Goal: Task Accomplishment & Management: Use online tool/utility

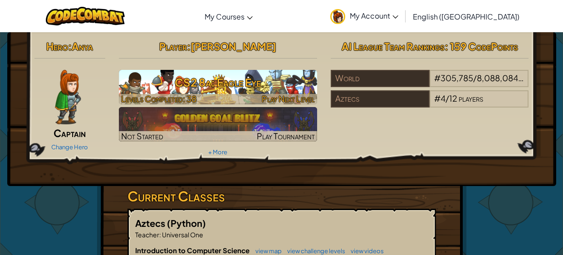
click at [275, 87] on h3 "CS2 8a: Eagle Eye" at bounding box center [218, 82] width 198 height 20
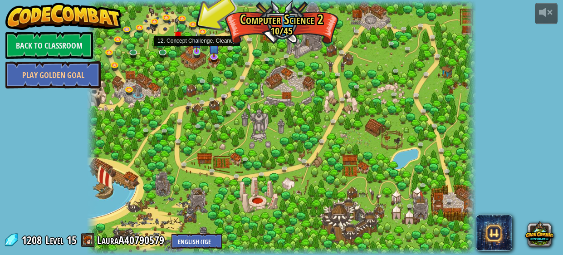
click at [193, 49] on img at bounding box center [196, 42] width 9 height 20
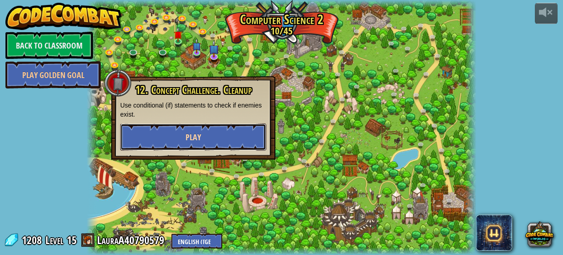
click at [208, 142] on button "Play" at bounding box center [193, 136] width 146 height 27
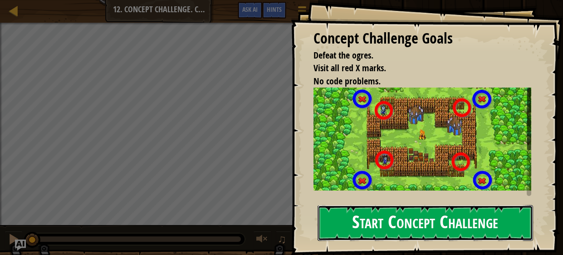
click at [388, 232] on button "Start Concept Challenge" at bounding box center [426, 223] width 216 height 36
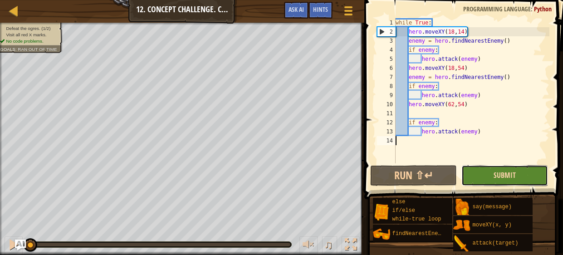
click at [504, 179] on span "Submit" at bounding box center [505, 175] width 22 height 10
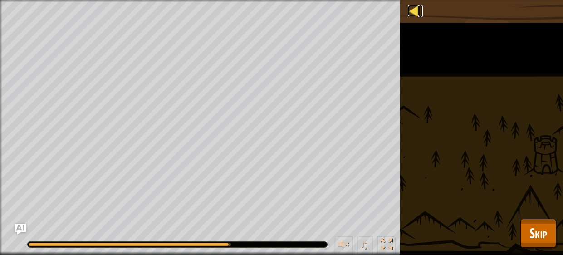
click at [414, 10] on div at bounding box center [413, 10] width 11 height 11
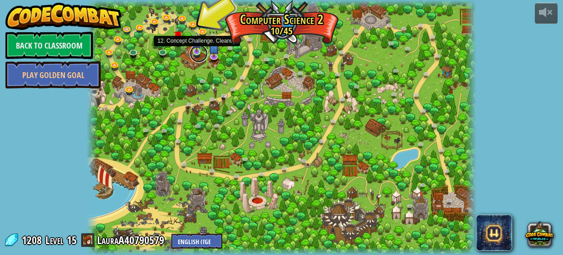
click at [195, 52] on link at bounding box center [199, 53] width 18 height 18
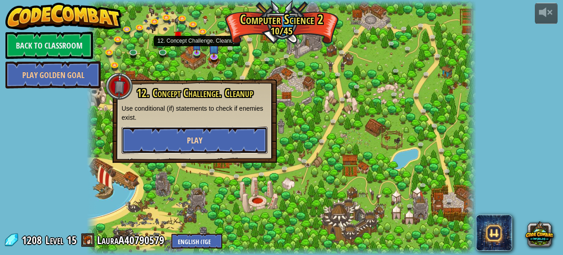
click at [201, 141] on span "Play" at bounding box center [194, 140] width 15 height 11
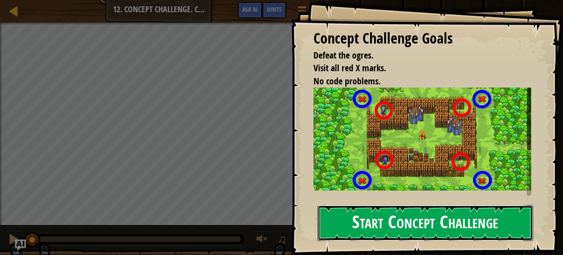
click at [378, 234] on button "Start Concept Challenge" at bounding box center [426, 223] width 216 height 36
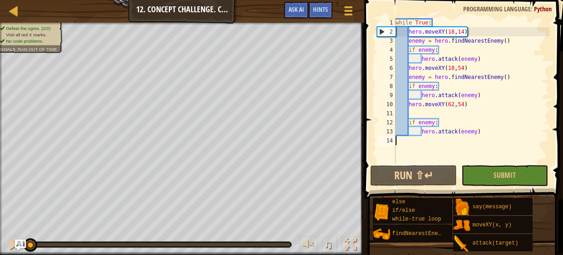
click at [497, 116] on div "while True : hero . moveXY ( 18 , 14 ) enemy = hero . findNearestEnemy ( ) if e…" at bounding box center [472, 99] width 156 height 163
click at [480, 29] on div "while True : hero . moveXY ( 18 , 14 ) enemy = hero . findNearestEnemy ( ) if e…" at bounding box center [472, 99] width 156 height 163
click at [497, 80] on div "while True : hero . moveXY ( 18 , 14 ) enemy = hero . findNearestEnemy ( ) if e…" at bounding box center [472, 99] width 156 height 163
click at [384, 30] on div "2" at bounding box center [386, 31] width 18 height 9
type textarea "hero.moveXY(18,14)"
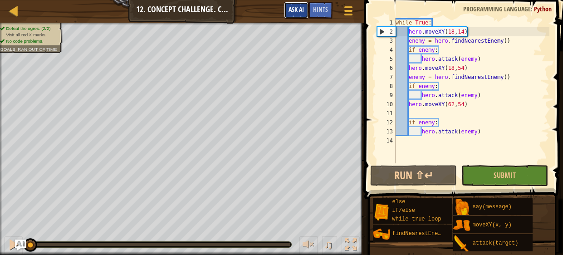
click at [299, 9] on span "Ask AI" at bounding box center [296, 9] width 15 height 9
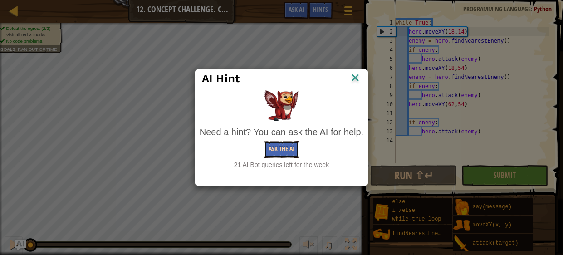
click at [287, 148] on button "Ask the AI" at bounding box center [281, 149] width 35 height 17
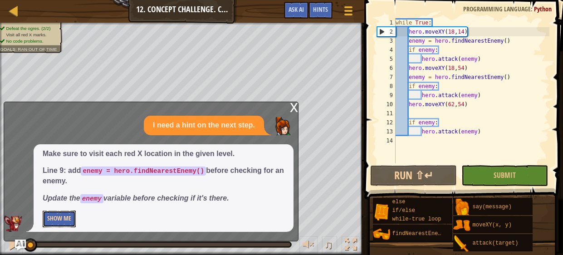
click at [69, 220] on button "Show Me" at bounding box center [59, 219] width 33 height 17
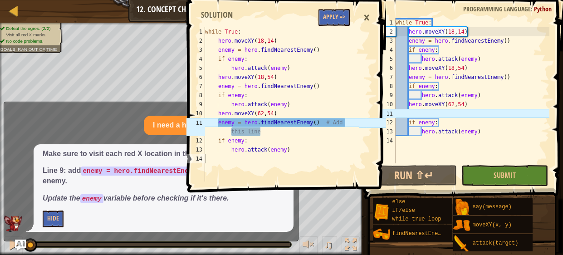
click at [426, 116] on div "while True : hero . moveXY ( 18 , 14 ) enemy = hero . findNearestEnemy ( ) if e…" at bounding box center [472, 99] width 156 height 163
type textarea "e"
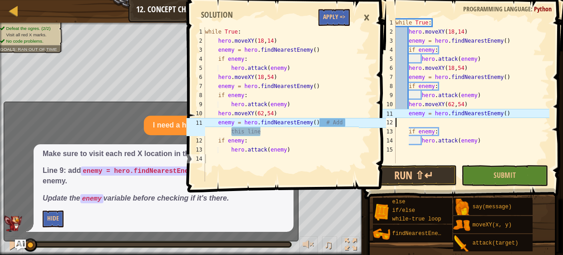
scroll to position [4, 0]
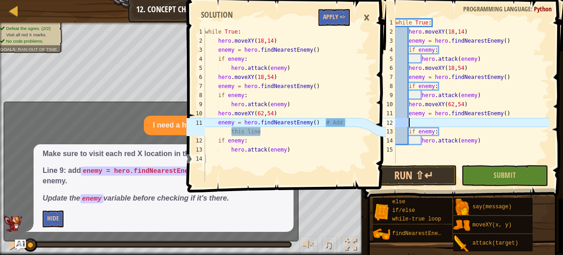
click at [514, 117] on div "while True : hero . moveXY ( 18 , 14 ) enemy = hero . findNearestEnemy ( ) if e…" at bounding box center [472, 99] width 156 height 163
type textarea "enemy = hero.findNearestEnemy()"
click at [468, 153] on div "while True : hero . moveXY ( 18 , 14 ) enemy = hero . findNearestEnemy ( ) if e…" at bounding box center [472, 99] width 156 height 163
click at [474, 137] on div "while True : hero . moveXY ( 18 , 14 ) enemy = hero . findNearestEnemy ( ) if e…" at bounding box center [472, 99] width 156 height 163
type textarea "hero.attack(enemy)"
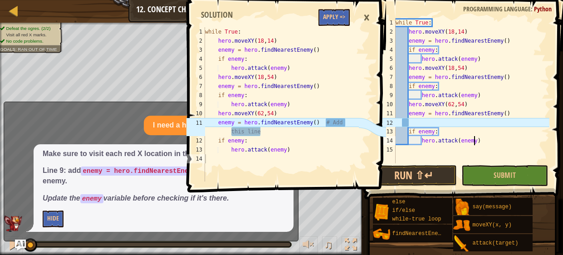
click at [369, 16] on div "×" at bounding box center [366, 17] width 15 height 21
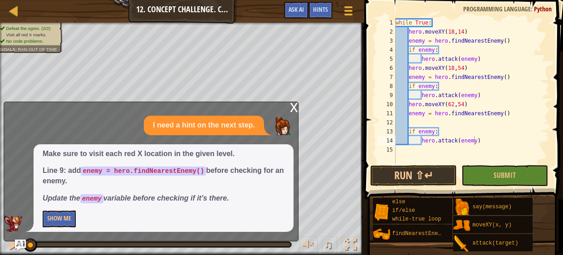
click at [424, 121] on div "while True : hero . moveXY ( 18 , 14 ) enemy = hero . findNearestEnemy ( ) if e…" at bounding box center [472, 99] width 156 height 163
click at [491, 167] on button "Submit" at bounding box center [504, 175] width 87 height 21
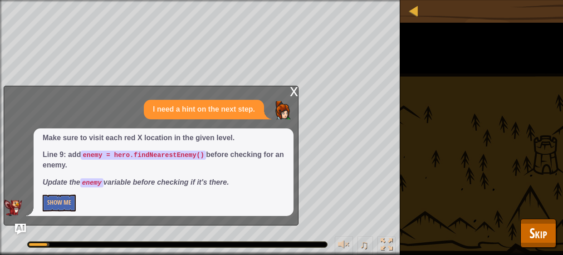
click at [292, 91] on div "x" at bounding box center [294, 90] width 8 height 9
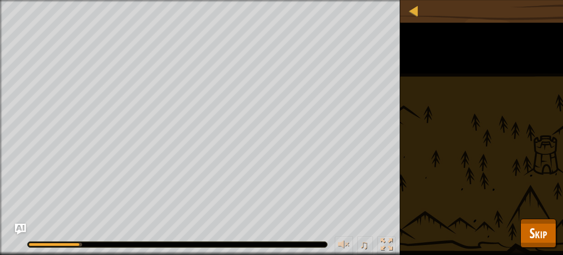
drag, startPoint x: 62, startPoint y: 245, endPoint x: 153, endPoint y: 237, distance: 91.6
click at [153, 237] on div "♫" at bounding box center [200, 242] width 400 height 27
drag, startPoint x: 97, startPoint y: 245, endPoint x: 137, endPoint y: 244, distance: 39.9
click at [137, 244] on div at bounding box center [177, 244] width 299 height 5
click at [151, 245] on div at bounding box center [177, 244] width 299 height 5
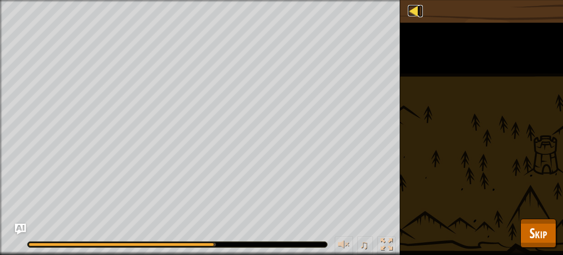
click at [414, 10] on div at bounding box center [413, 10] width 11 height 11
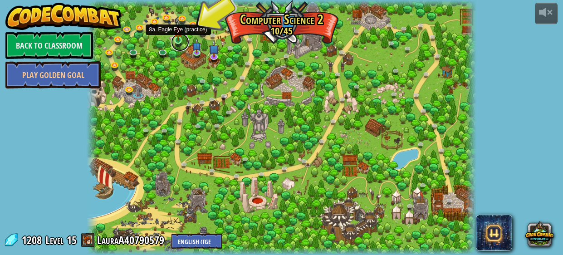
click at [181, 41] on link at bounding box center [180, 42] width 18 height 18
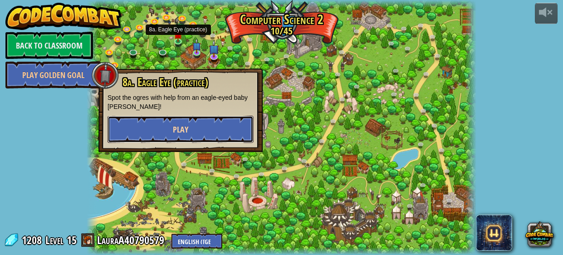
click at [215, 127] on button "Play" at bounding box center [181, 129] width 146 height 27
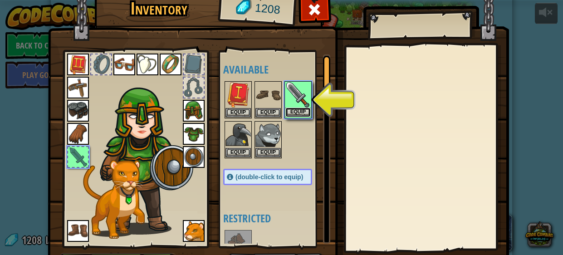
click at [294, 113] on button "Equip" at bounding box center [297, 113] width 25 height 10
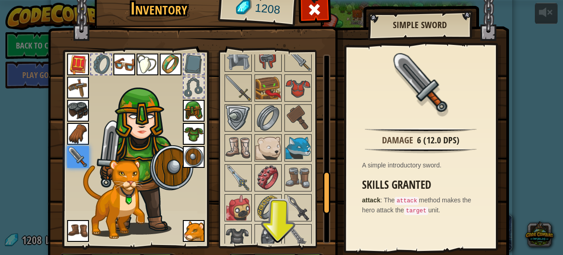
scroll to position [540, 0]
click at [241, 171] on img at bounding box center [237, 178] width 25 height 25
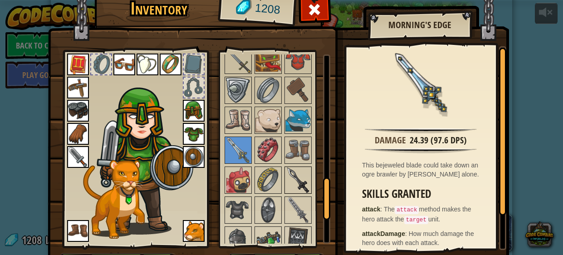
scroll to position [575, 0]
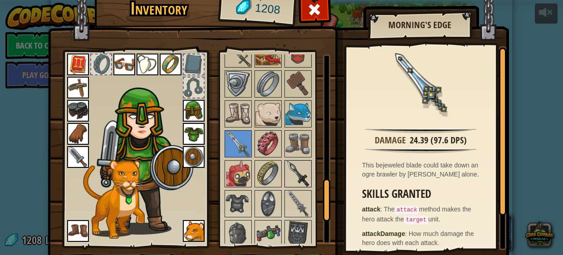
click at [296, 161] on img at bounding box center [297, 173] width 25 height 25
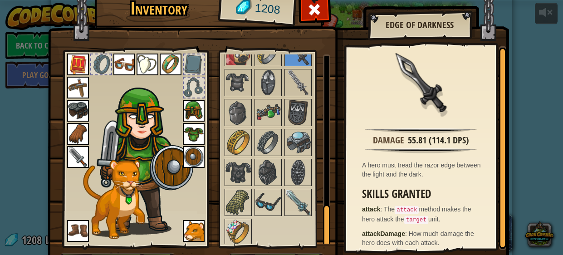
scroll to position [58, 0]
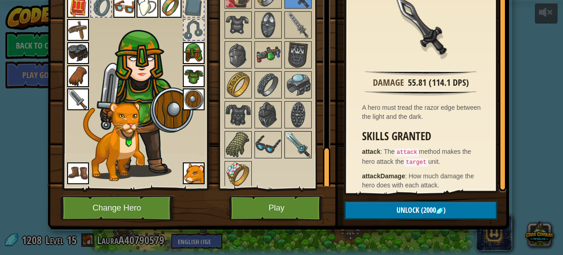
click at [299, 145] on img at bounding box center [297, 144] width 25 height 25
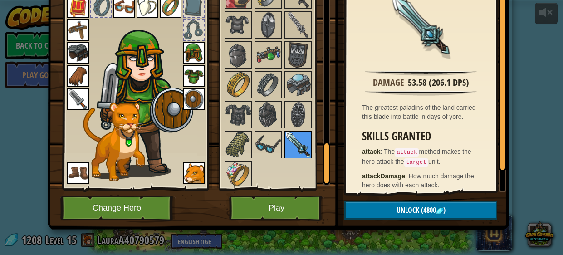
scroll to position [642, 0]
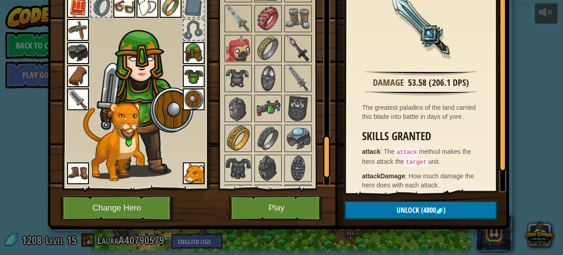
click at [298, 57] on img at bounding box center [297, 48] width 25 height 25
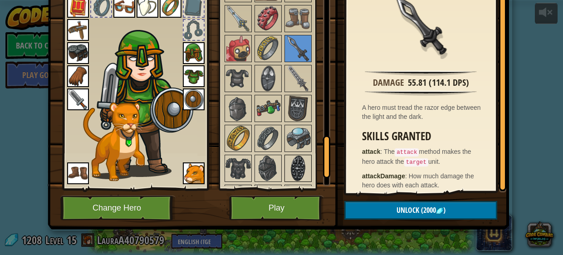
click at [301, 162] on img at bounding box center [297, 168] width 25 height 25
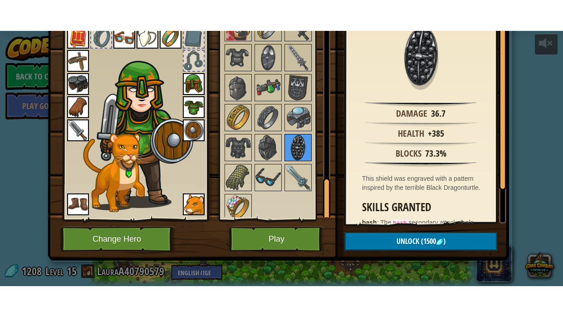
scroll to position [696, 0]
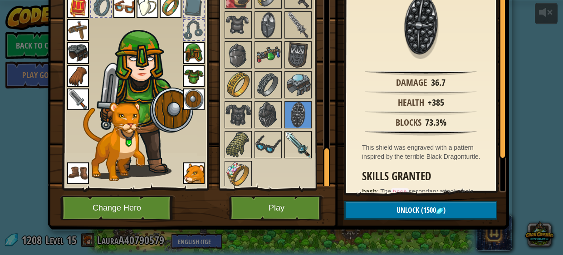
click at [303, 137] on img at bounding box center [297, 144] width 25 height 25
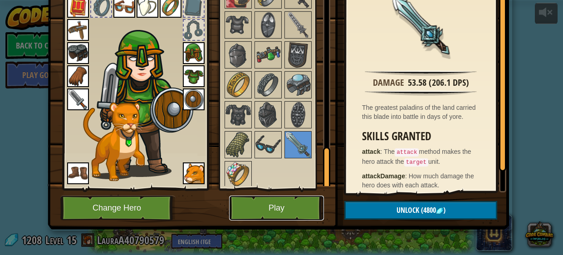
click at [290, 198] on button "Play" at bounding box center [276, 208] width 95 height 25
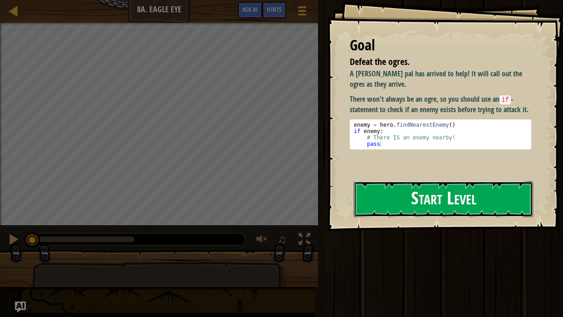
click at [437, 201] on button "Start Level" at bounding box center [443, 199] width 179 height 36
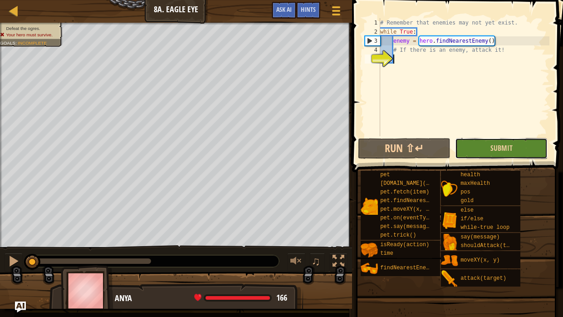
click at [483, 155] on button "Submit" at bounding box center [501, 148] width 93 height 21
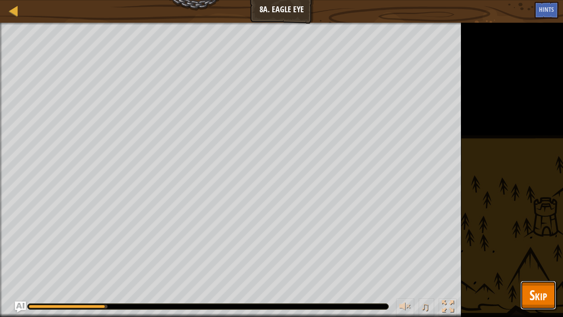
click at [534, 255] on button "Skip" at bounding box center [538, 294] width 36 height 29
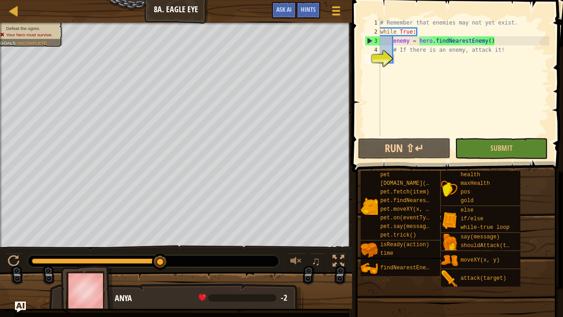
click at [414, 61] on div "# Remember that enemies may not yet exist. while True : enemy = hero . findNear…" at bounding box center [463, 86] width 171 height 136
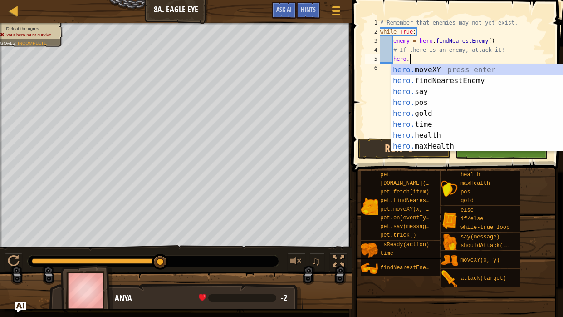
scroll to position [4, 2]
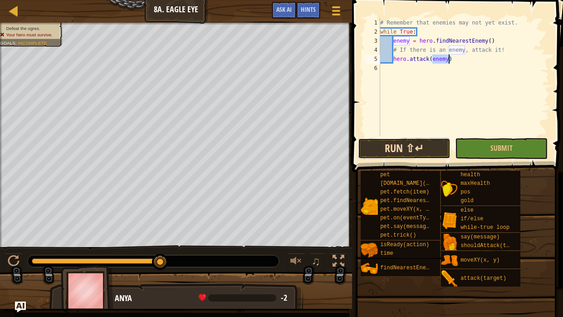
click at [431, 140] on button "Run ⇧↵" at bounding box center [404, 148] width 93 height 21
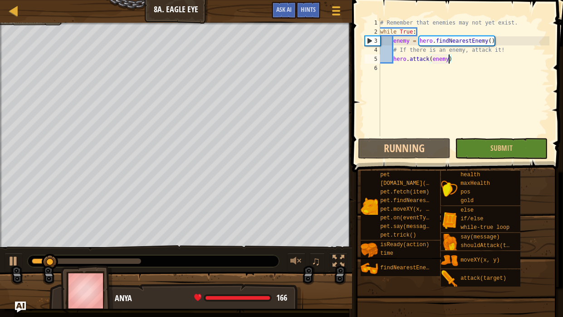
click at [461, 61] on div "# Remember that enemies may not yet exist. while True : enemy = hero . findNear…" at bounding box center [463, 86] width 171 height 136
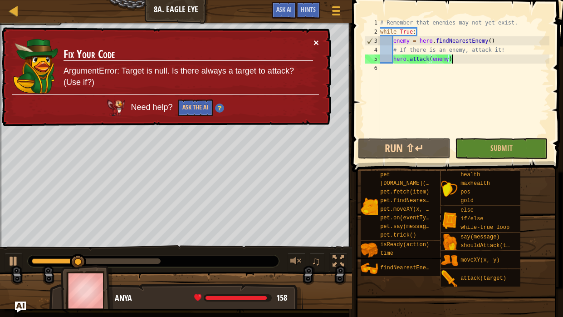
click at [314, 42] on button "×" at bounding box center [316, 43] width 5 height 10
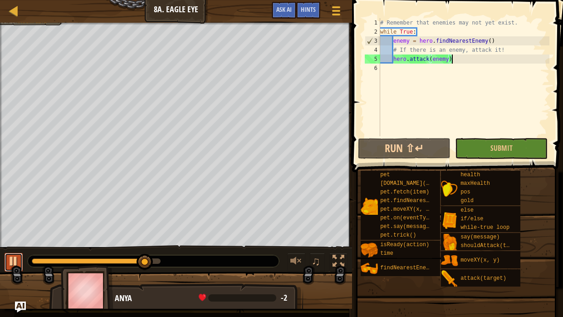
click at [12, 255] on div at bounding box center [14, 261] width 12 height 12
click at [465, 60] on div "# Remember that enemies may not yet exist. while True : enemy = hero . findNear…" at bounding box center [463, 86] width 171 height 136
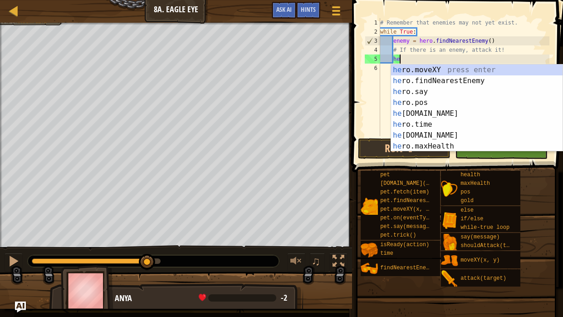
scroll to position [4, 0]
type textarea "h"
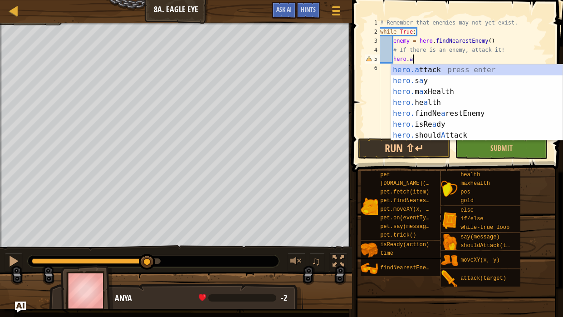
scroll to position [4, 2]
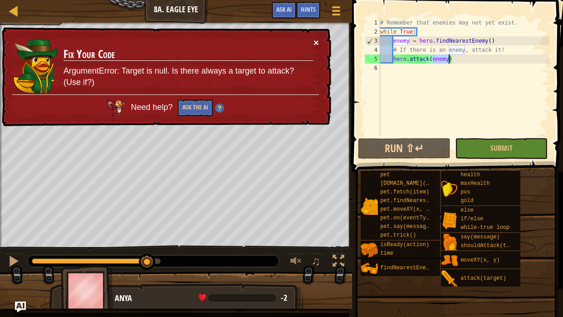
type textarea "hero.attack(enemy)"
click at [318, 40] on button "×" at bounding box center [316, 43] width 5 height 10
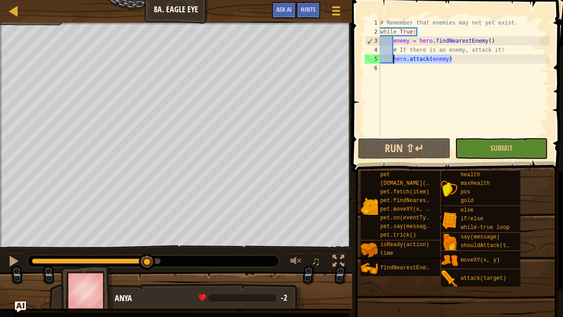
drag, startPoint x: 456, startPoint y: 59, endPoint x: 393, endPoint y: 59, distance: 62.6
click at [393, 59] on div "# Remember that enemies may not yet exist. while True : enemy = hero . findNear…" at bounding box center [463, 86] width 171 height 136
click at [460, 59] on div "# Remember that enemies may not yet exist. while True : enemy = hero . findNear…" at bounding box center [463, 77] width 171 height 118
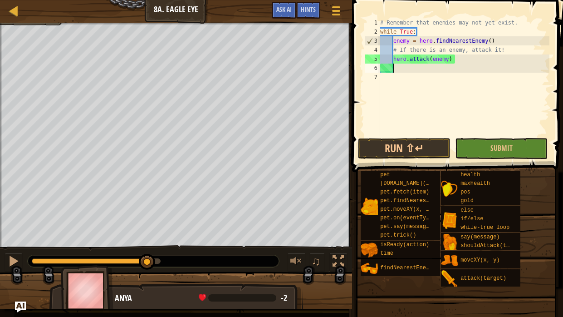
scroll to position [4, 0]
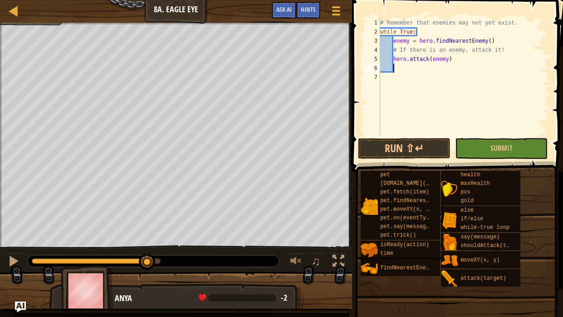
paste textarea "hero.attack(enemy)"
type textarea "hero.attack(enemy)"
paste textarea "hero.attack(enemy)"
type textarea "hero.attack(enemy)"
paste textarea "hero.attack(enemy)"
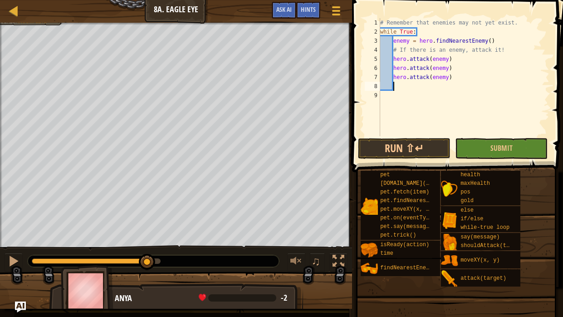
type textarea "hero.attack(enemy)"
paste textarea "hero.attack(enemy)"
type textarea "hero.attack(enemy)"
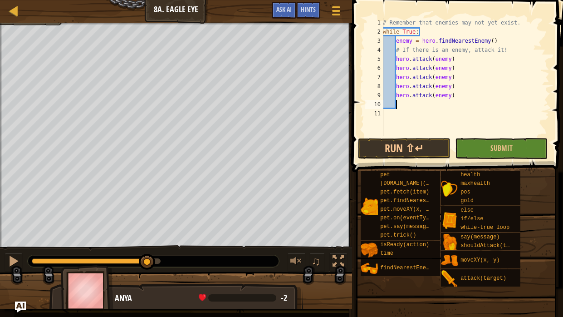
paste textarea "hero.attack(enemy)"
type textarea "hero.attack(enemy)"
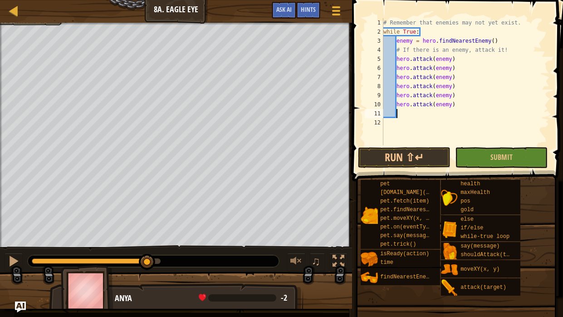
paste textarea "hero.attack(enemy)"
type textarea "hero.attack(enemy)"
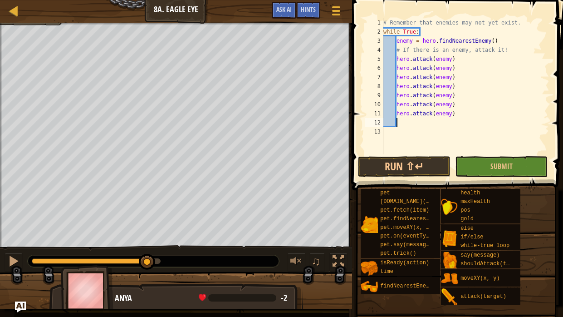
paste textarea "hero.attack(enemy)"
type textarea "hero.attack(enemy)"
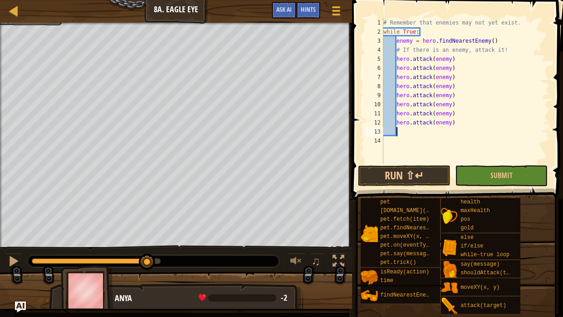
paste textarea "hero.attack(enemy)"
type textarea "hero.attack(enemy)"
paste textarea "hero.attack(enemy)"
type textarea "hero.attack(enemy)"
click at [515, 174] on button "Submit" at bounding box center [501, 175] width 93 height 21
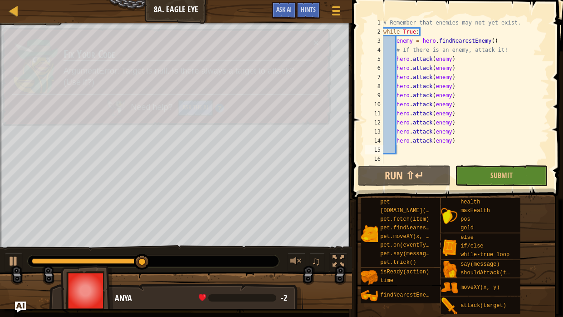
click at [531, 255] on div "pet [DOMAIN_NAME](enemy) pet.fetch(item) pet.findNearestByType(type) pet.moveXY…" at bounding box center [458, 255] width 196 height 117
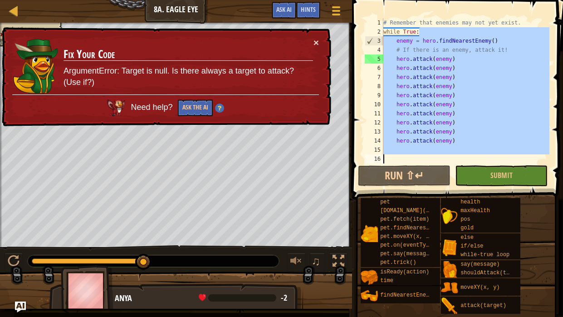
drag, startPoint x: 429, startPoint y: 30, endPoint x: 413, endPoint y: 154, distance: 124.9
click at [413, 154] on div "# Remember that enemies may not yet exist. while True : enemy = hero . findNear…" at bounding box center [466, 99] width 168 height 163
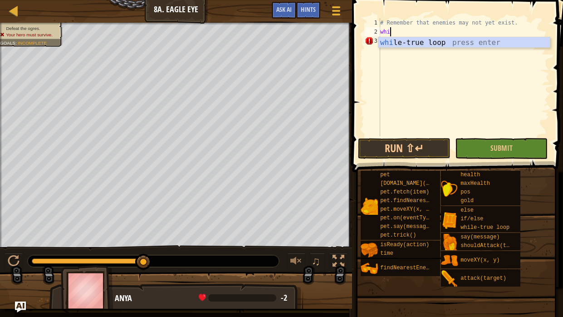
scroll to position [4, 0]
type textarea "w"
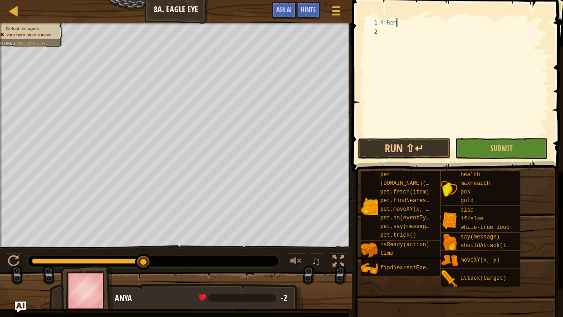
type textarea "#"
click at [10, 9] on div at bounding box center [13, 10] width 11 height 11
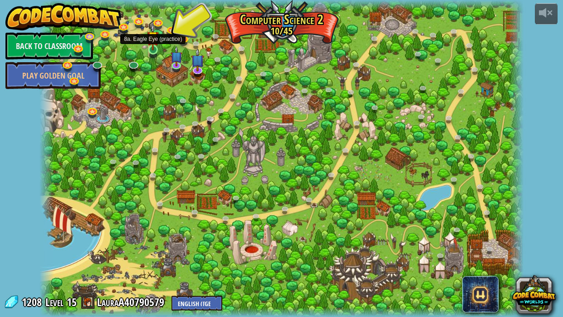
click at [152, 46] on img at bounding box center [153, 37] width 12 height 27
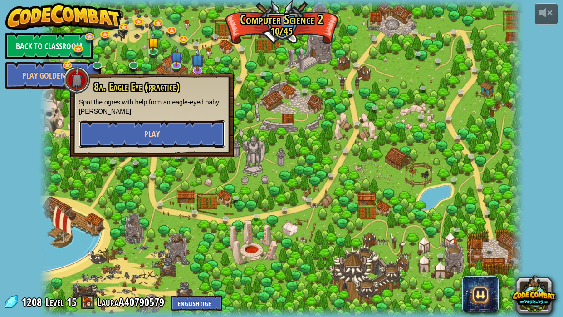
click at [160, 137] on button "Play" at bounding box center [152, 133] width 146 height 27
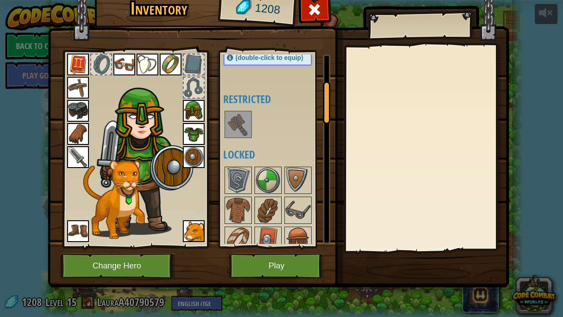
scroll to position [120, 0]
click at [236, 127] on img at bounding box center [237, 123] width 25 height 25
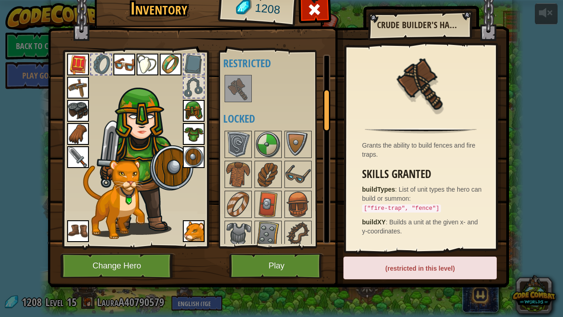
scroll to position [154, 0]
click at [323, 14] on div at bounding box center [314, 12] width 29 height 29
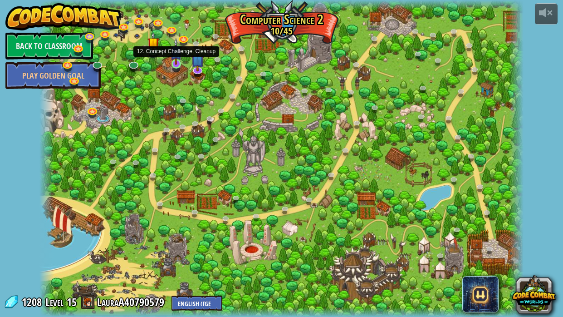
click at [172, 62] on img at bounding box center [176, 51] width 12 height 27
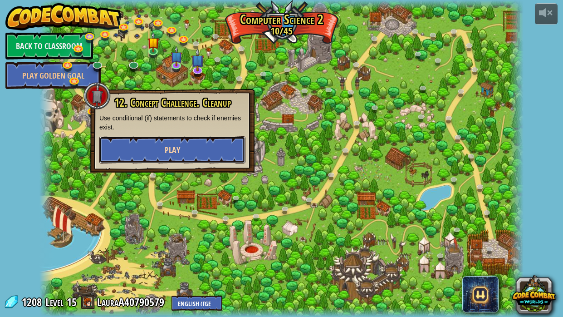
click at [196, 154] on button "Play" at bounding box center [172, 149] width 146 height 27
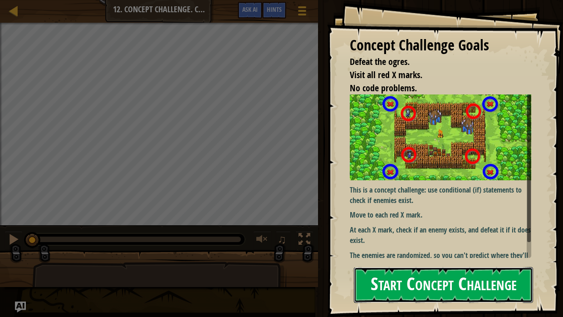
click at [491, 255] on button "Start Concept Challenge" at bounding box center [443, 285] width 179 height 36
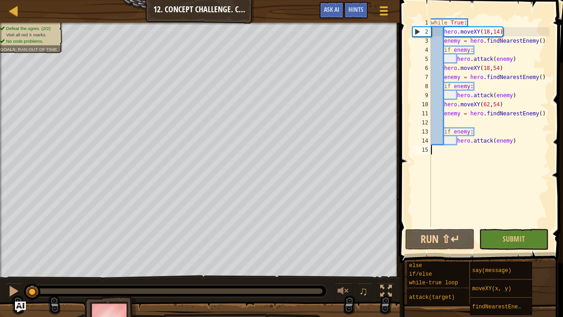
click at [458, 121] on div "while True : hero . moveXY ( 18 , 14 ) enemy = hero . findNearestEnemy ( ) if e…" at bounding box center [489, 131] width 120 height 227
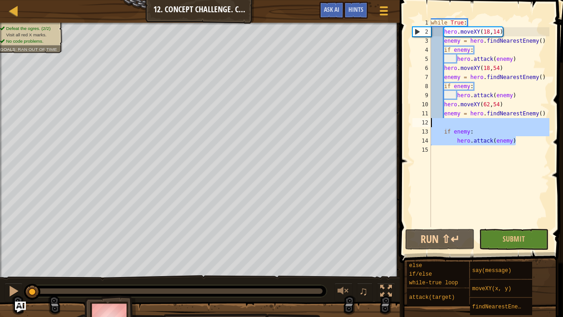
drag, startPoint x: 516, startPoint y: 141, endPoint x: 429, endPoint y: 127, distance: 88.8
click at [429, 127] on div "1 2 3 4 5 6 7 8 9 10 11 12 13 14 15 while True : hero . moveXY ( 18 , 14 ) enem…" at bounding box center [480, 122] width 139 height 209
type textarea "if enemy:"
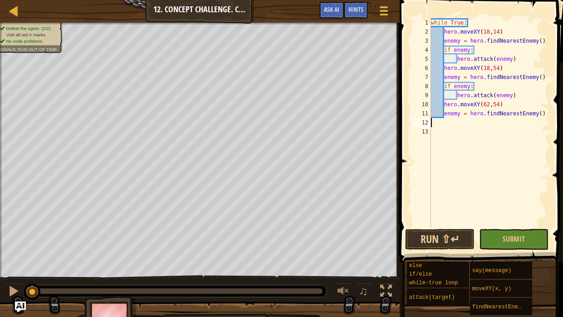
click at [548, 114] on div "while True : hero . moveXY ( 18 , 14 ) enemy = hero . findNearestEnemy ( ) if e…" at bounding box center [489, 131] width 120 height 227
type textarea "enemy = hero.findNearestEnemy()"
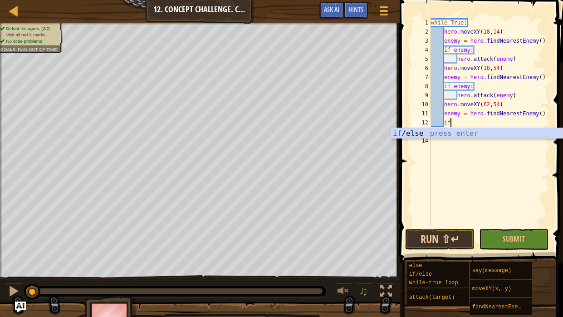
scroll to position [4, 1]
type textarea "if enemy:"
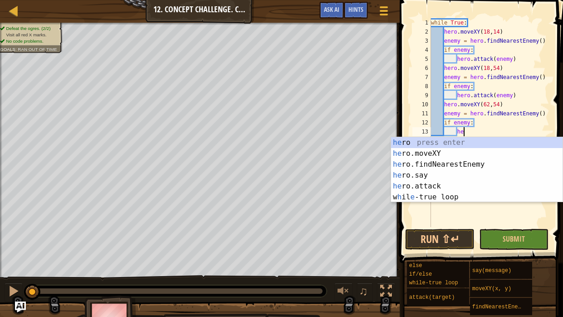
scroll to position [4, 2]
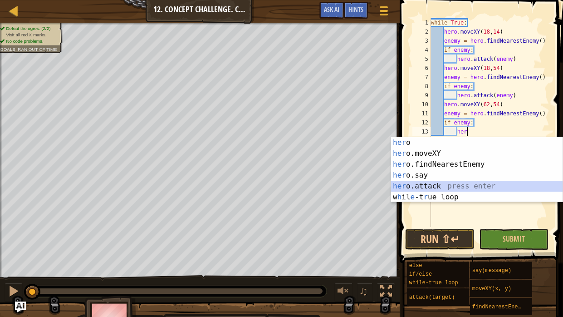
type textarea "hero.attack(enemy)"
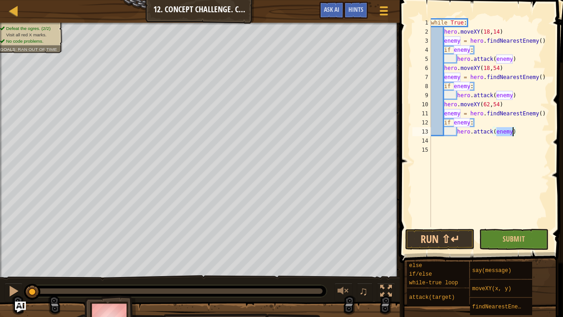
click at [529, 128] on div "while True : hero . moveXY ( 18 , 14 ) enemy = hero . findNearestEnemy ( ) if e…" at bounding box center [489, 131] width 120 height 227
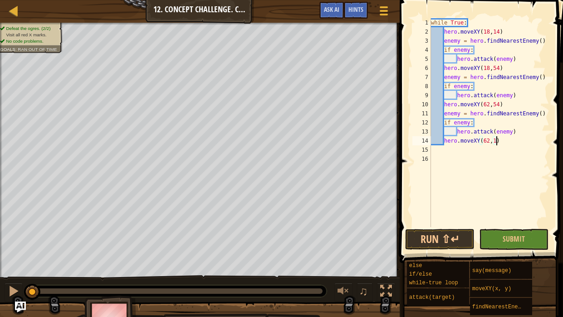
scroll to position [4, 5]
type textarea "hero.moveXY(62,14)"
click at [520, 239] on span "Submit" at bounding box center [514, 239] width 22 height 10
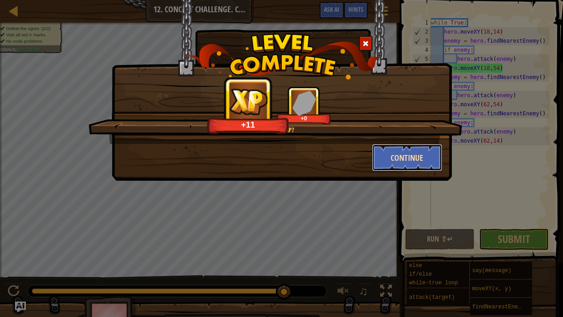
click at [434, 158] on button "Continue" at bounding box center [407, 157] width 70 height 27
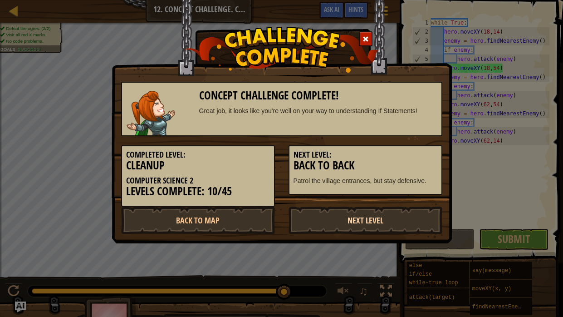
click at [389, 213] on link "Next Level" at bounding box center [366, 219] width 154 height 27
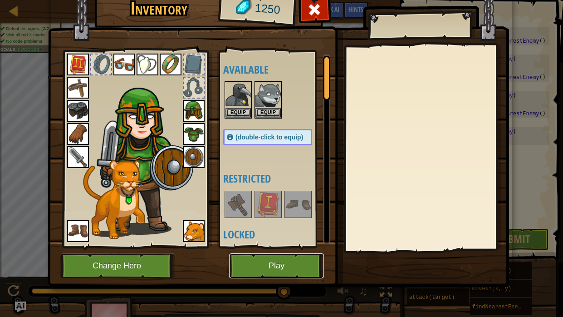
click at [294, 255] on button "Play" at bounding box center [276, 265] width 95 height 25
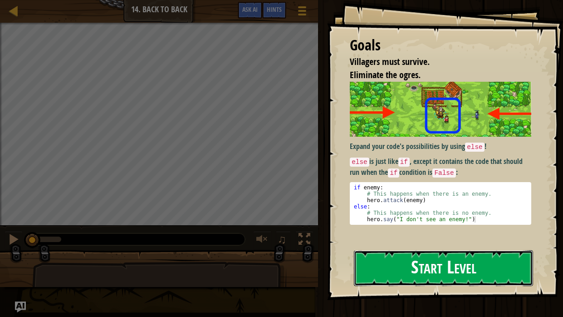
click at [448, 255] on button "Start Level" at bounding box center [443, 268] width 179 height 36
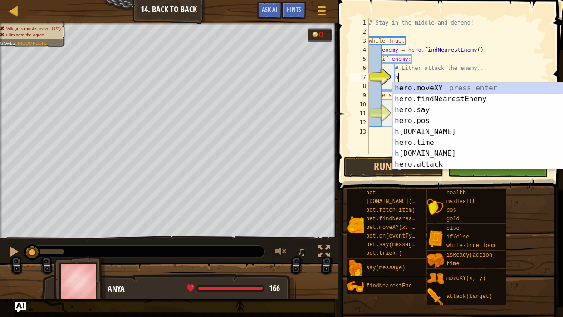
scroll to position [4, 1]
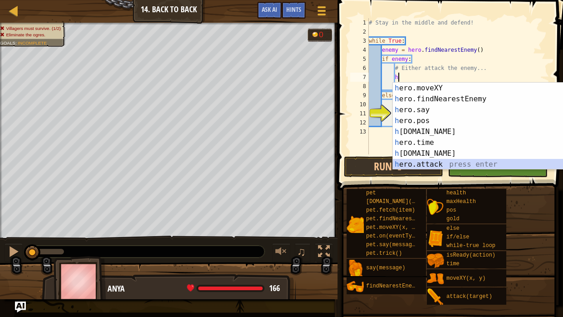
type textarea "hero.attack(enemy)"
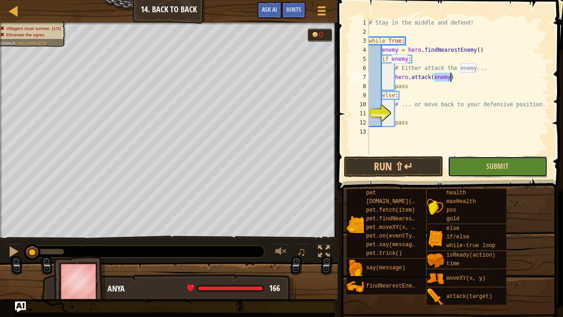
click at [495, 157] on button "Submit" at bounding box center [497, 166] width 99 height 21
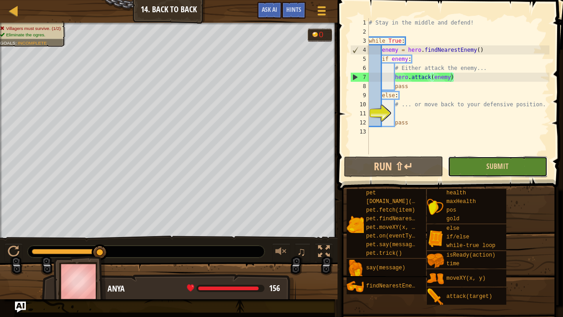
click at [461, 167] on button "Submit" at bounding box center [497, 166] width 99 height 21
click at [399, 113] on div "# Stay in the middle and defend! while True : enemy = hero . findNearestEnemy (…" at bounding box center [458, 95] width 182 height 154
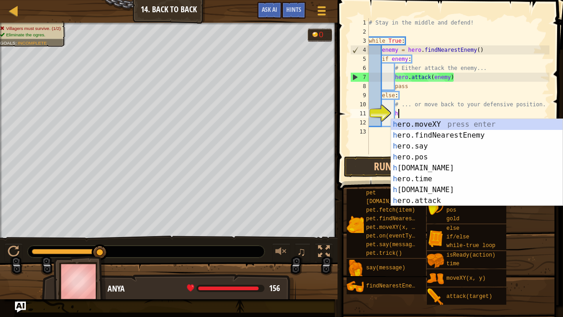
scroll to position [4, 2]
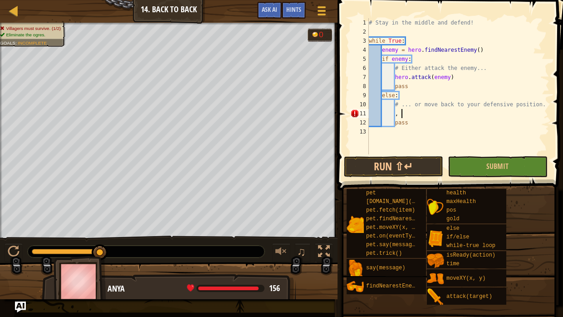
type textarea ","
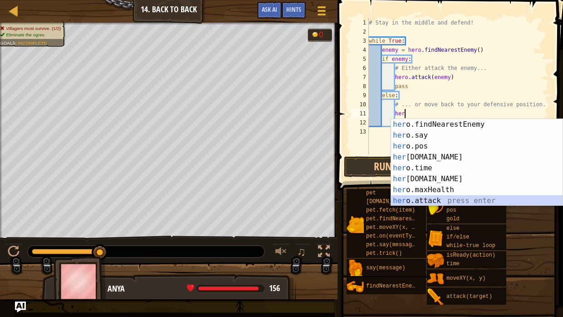
scroll to position [10, 0]
type textarea "hero.attack(enemy)"
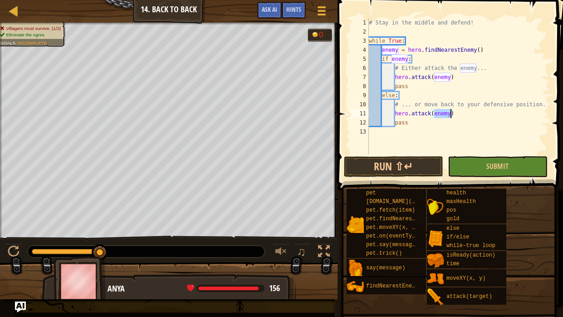
click at [487, 109] on div "# Stay in the middle and defend! while True : enemy = hero . findNearestEnemy (…" at bounding box center [458, 95] width 182 height 154
click at [496, 161] on span "Submit" at bounding box center [497, 166] width 22 height 10
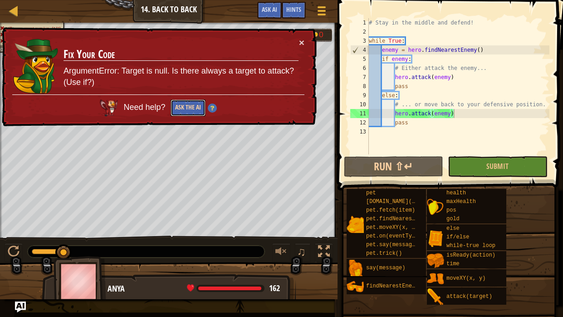
click at [180, 109] on button "Ask the AI" at bounding box center [188, 107] width 35 height 17
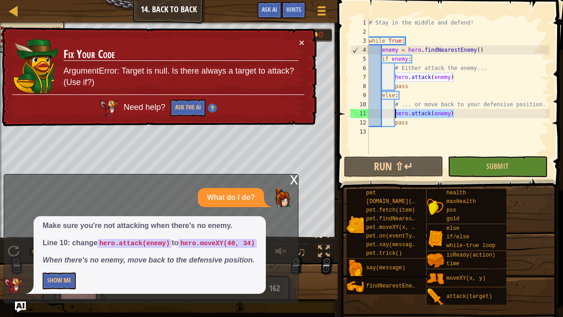
drag, startPoint x: 460, startPoint y: 115, endPoint x: 396, endPoint y: 114, distance: 64.4
click at [396, 114] on div "# Stay in the middle and defend! while True : enemy = hero . findNearestEnemy (…" at bounding box center [458, 95] width 182 height 154
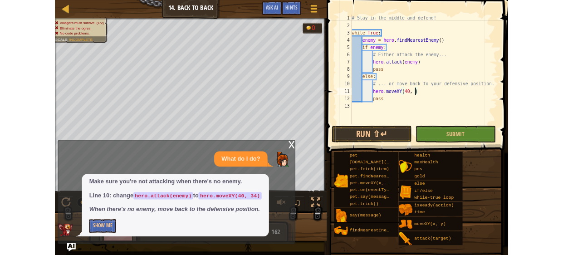
scroll to position [4, 6]
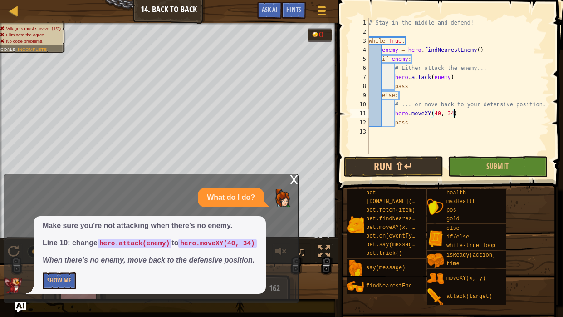
type textarea "hero.moveXY(40, 34)"
click at [294, 179] on div "x" at bounding box center [294, 178] width 8 height 9
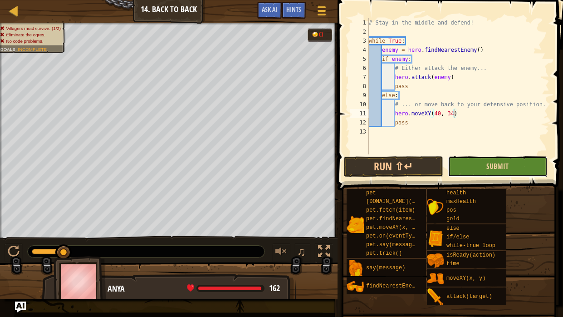
click at [504, 173] on button "Submit" at bounding box center [497, 166] width 99 height 21
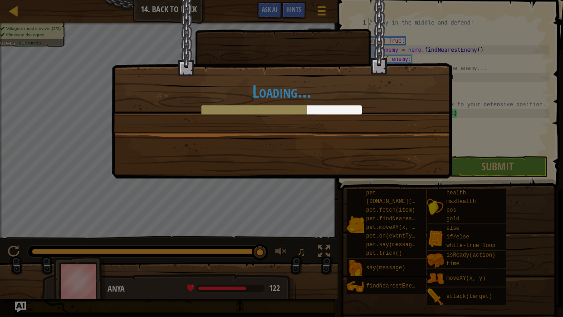
click at [284, 111] on div at bounding box center [254, 109] width 106 height 9
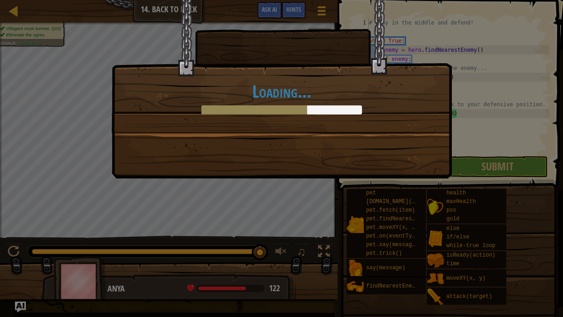
click at [284, 111] on div at bounding box center [254, 109] width 106 height 9
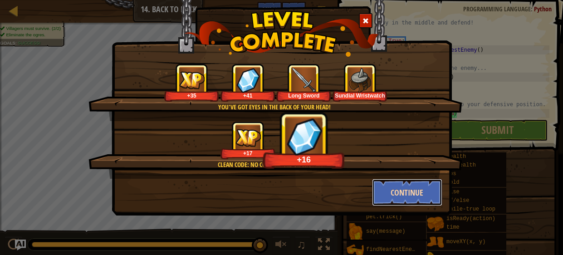
click at [404, 193] on button "Continue" at bounding box center [407, 192] width 70 height 27
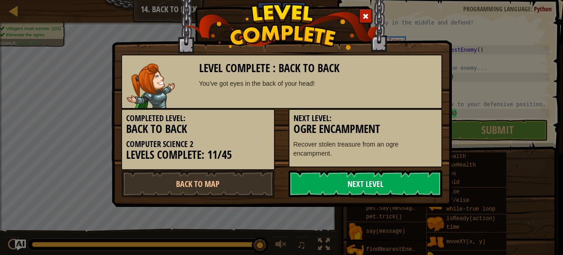
click at [369, 179] on link "Next Level" at bounding box center [366, 183] width 154 height 27
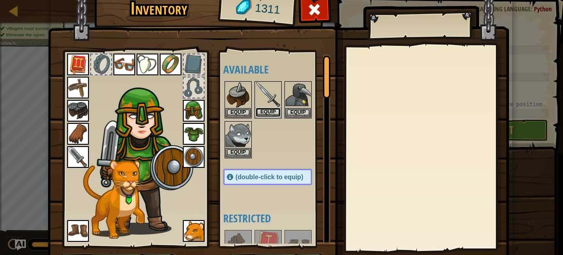
click at [267, 115] on button "Equip" at bounding box center [267, 113] width 25 height 10
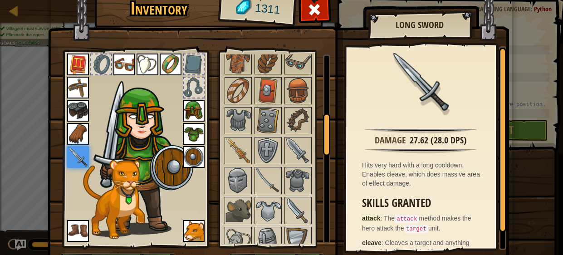
scroll to position [0, 0]
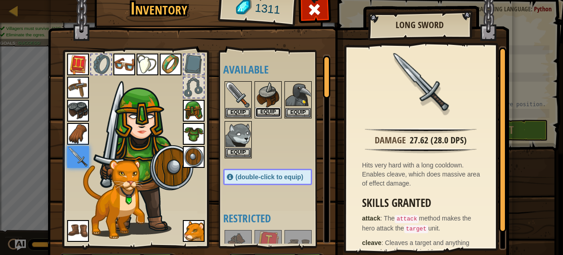
click at [265, 115] on button "Equip" at bounding box center [267, 113] width 25 height 10
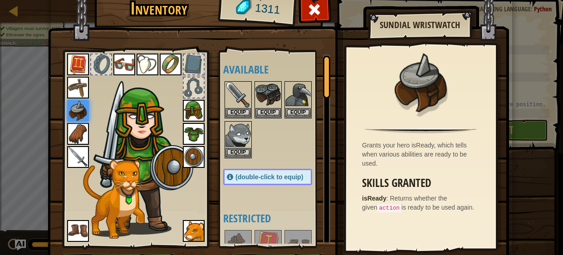
scroll to position [58, 0]
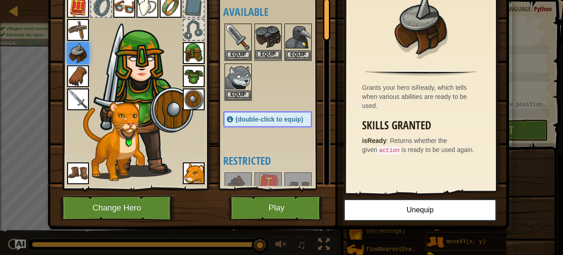
click at [265, 49] on img at bounding box center [267, 36] width 25 height 25
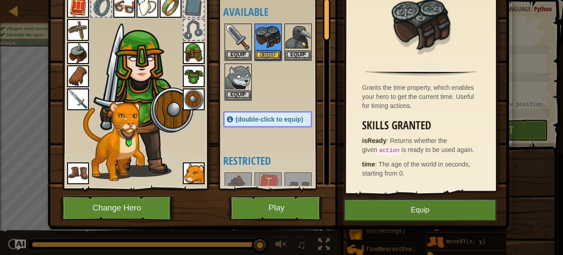
click at [274, 80] on div at bounding box center [276, 62] width 107 height 80
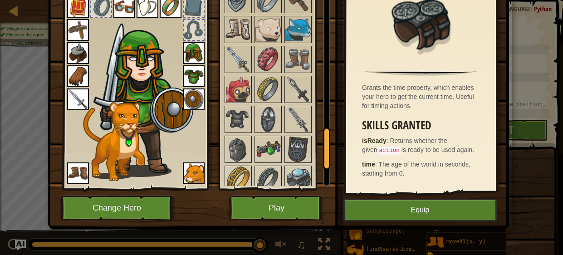
scroll to position [603, 0]
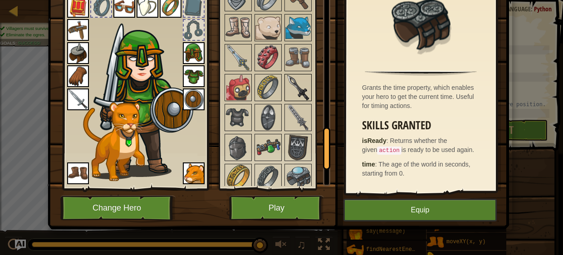
click at [297, 75] on img at bounding box center [297, 87] width 25 height 25
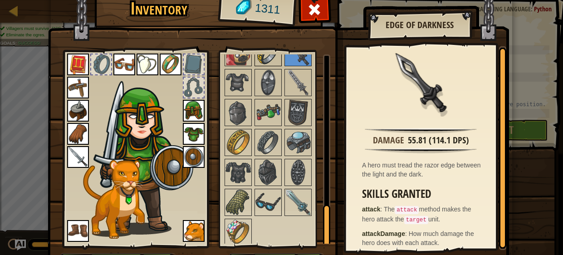
scroll to position [58, 0]
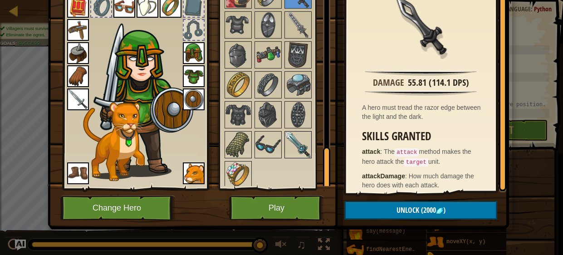
click at [291, 145] on img at bounding box center [297, 144] width 25 height 25
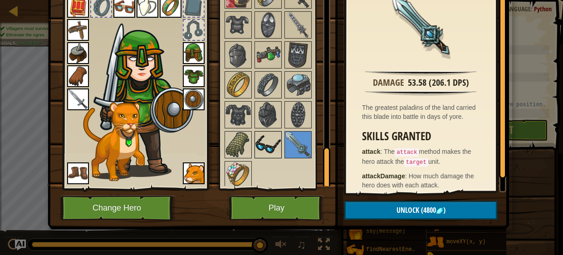
click at [265, 141] on img at bounding box center [267, 144] width 25 height 25
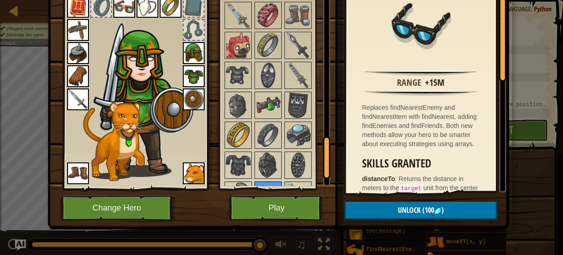
scroll to position [633, 0]
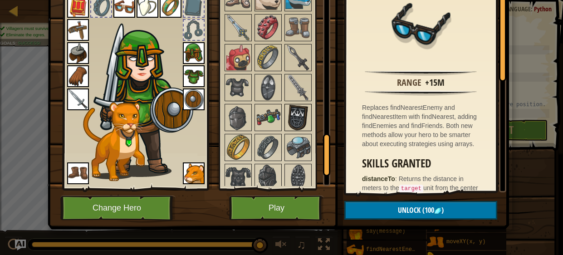
click at [291, 112] on img at bounding box center [297, 117] width 25 height 25
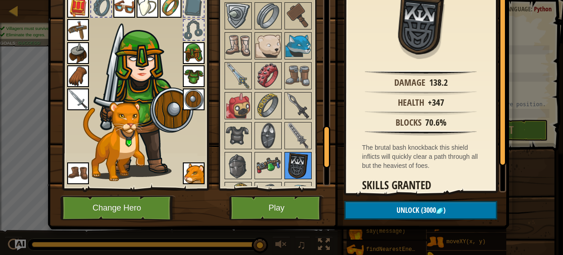
scroll to position [584, 0]
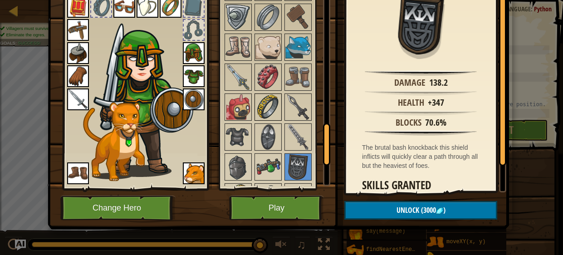
click at [270, 104] on img at bounding box center [267, 106] width 25 height 25
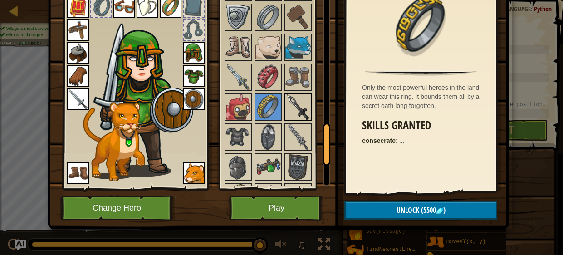
click at [306, 102] on img at bounding box center [297, 106] width 25 height 25
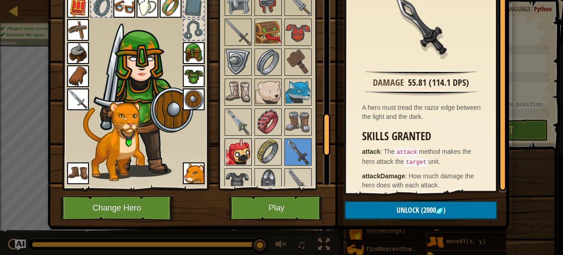
scroll to position [536, 0]
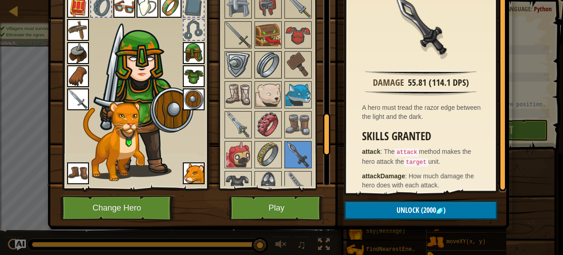
click at [271, 74] on div at bounding box center [268, 64] width 27 height 27
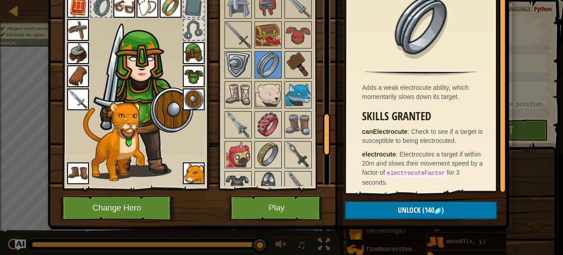
click at [292, 72] on img at bounding box center [297, 64] width 25 height 25
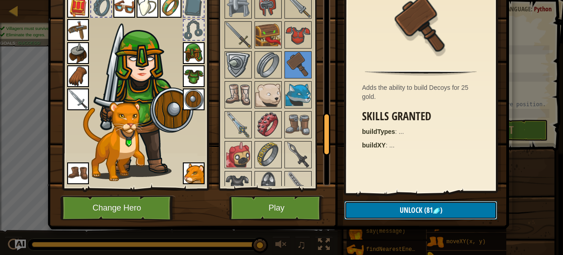
click at [404, 213] on span "Unlock" at bounding box center [411, 210] width 23 height 10
click at [414, 210] on button "Confirm" at bounding box center [420, 210] width 153 height 19
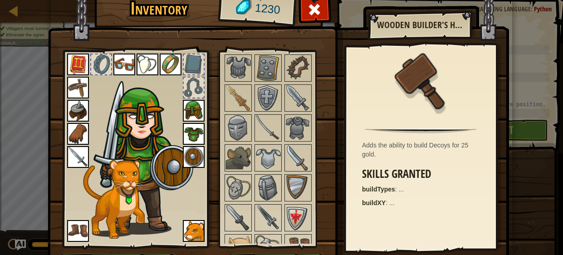
scroll to position [352, 0]
click at [316, 10] on span at bounding box center [315, 9] width 15 height 15
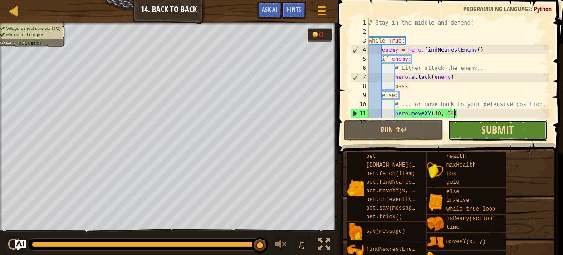
click at [491, 133] on span "Submit" at bounding box center [497, 129] width 32 height 15
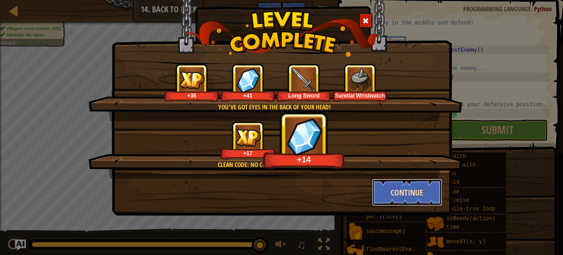
click at [400, 196] on button "Continue" at bounding box center [407, 192] width 70 height 27
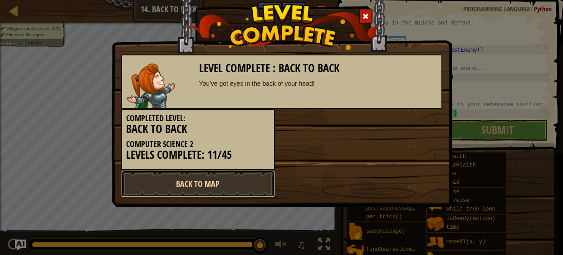
click at [247, 179] on link "Back to Map" at bounding box center [198, 183] width 154 height 27
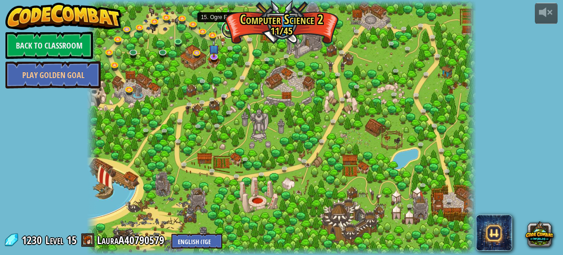
click at [225, 30] on link at bounding box center [230, 29] width 18 height 18
click at [228, 31] on link at bounding box center [230, 29] width 18 height 18
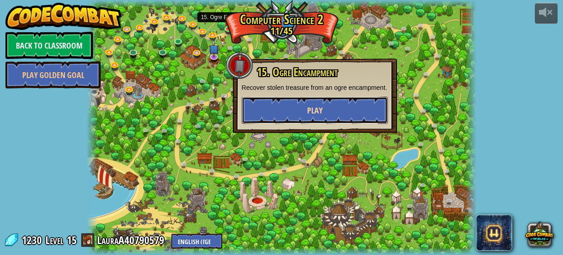
click at [287, 103] on button "Play" at bounding box center [315, 110] width 146 height 27
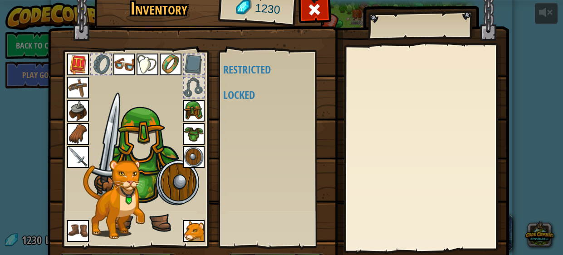
scroll to position [58, 0]
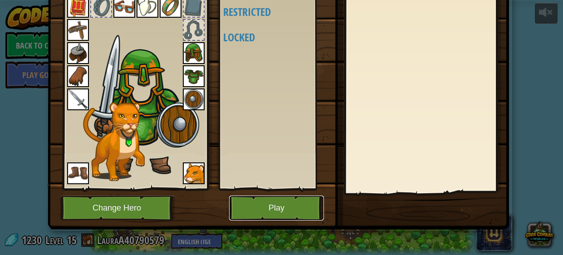
click at [298, 209] on button "Play" at bounding box center [276, 208] width 95 height 25
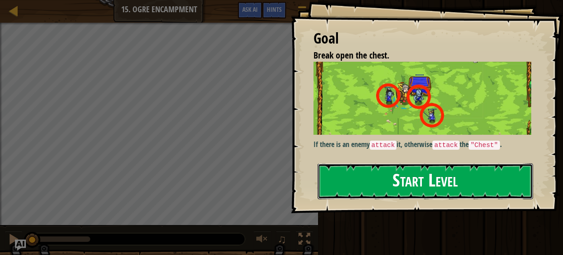
click at [407, 165] on button "Start Level" at bounding box center [426, 181] width 216 height 36
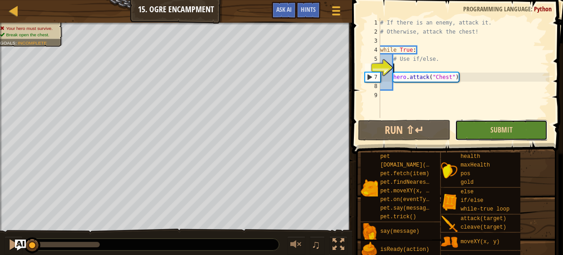
click at [473, 131] on button "Submit" at bounding box center [501, 130] width 93 height 21
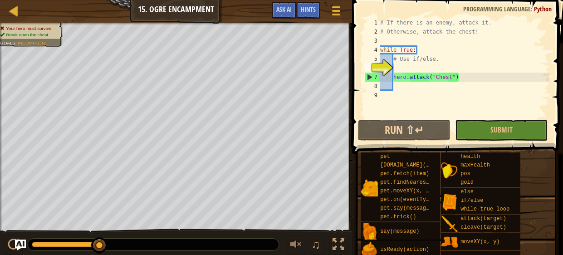
click at [456, 61] on div "# If there is an enemy, attack it. # Otherwise, attack the chest! while True : …" at bounding box center [463, 77] width 171 height 118
type textarea "# Use if/else."
click at [458, 66] on div "# If there is an enemy, attack it. # Otherwise, attack the chest! while True : …" at bounding box center [463, 77] width 171 height 118
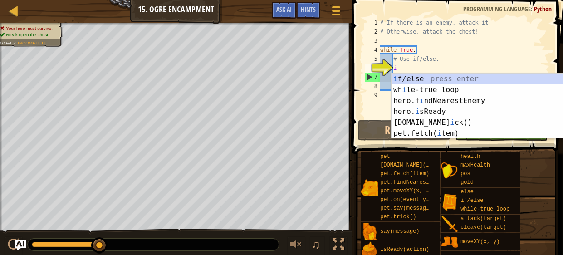
scroll to position [4, 0]
type textarea "if enemy:"
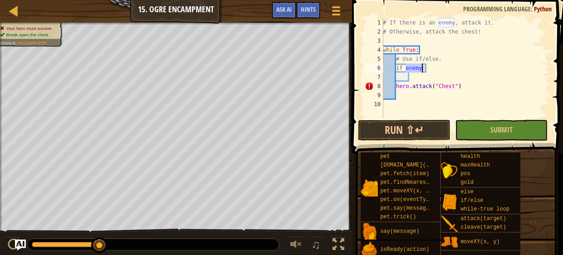
click at [451, 73] on div "# If there is an enemy, attack it. # Otherwise, attack the chest! while True : …" at bounding box center [465, 77] width 168 height 118
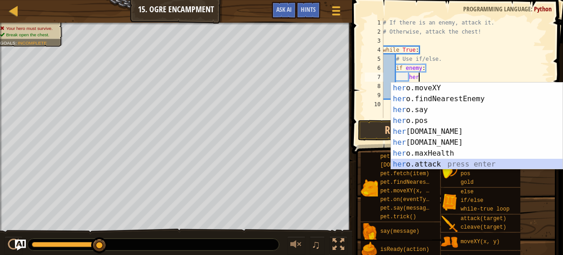
scroll to position [10, 0]
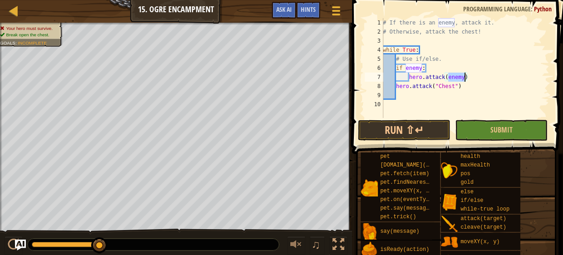
click at [491, 82] on div "# If there is an enemy, attack it. # Otherwise, attack the chest! while True : …" at bounding box center [465, 77] width 168 height 118
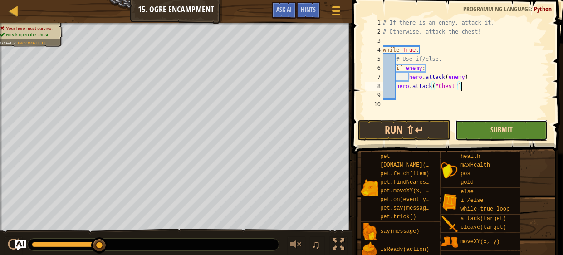
click at [497, 130] on span "Submit" at bounding box center [501, 130] width 22 height 10
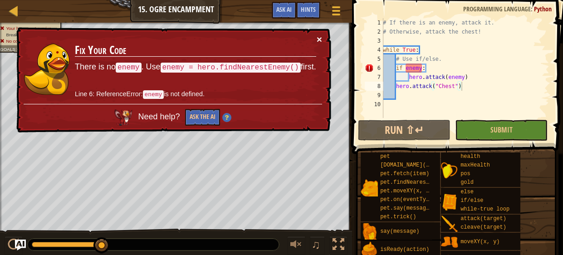
click at [320, 39] on button "×" at bounding box center [319, 39] width 5 height 10
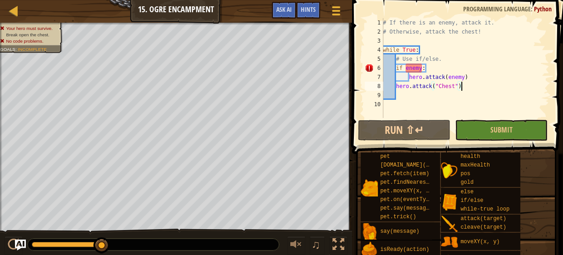
click at [448, 61] on div "# If there is an enemy, attack it. # Otherwise, attack the chest! while True : …" at bounding box center [465, 77] width 168 height 118
type textarea "# Use if/else."
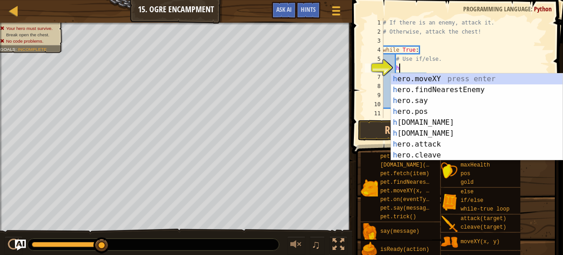
scroll to position [0, 0]
type textarea "her"
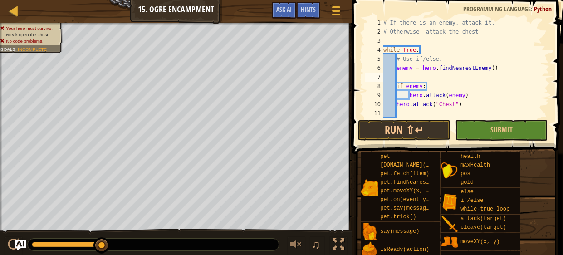
scroll to position [4, 0]
click at [511, 68] on div "# If there is an enemy, attack it. # Otherwise, attack the chest! while True : …" at bounding box center [466, 77] width 168 height 118
type textarea "enemy = hero.findNearestEnemy()"
click at [407, 76] on div "# If there is an enemy, attack it. # Otherwise, attack the chest! while True : …" at bounding box center [466, 77] width 168 height 118
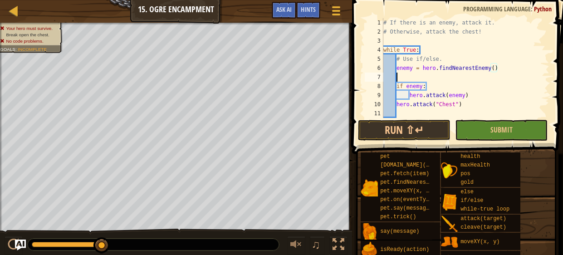
scroll to position [4, 0]
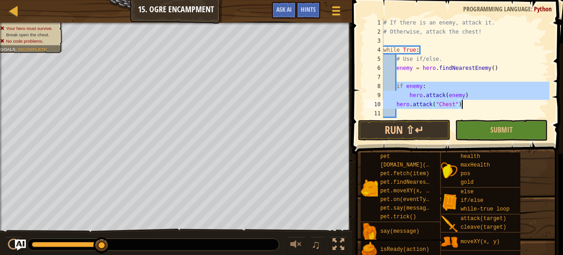
drag, startPoint x: 396, startPoint y: 85, endPoint x: 461, endPoint y: 106, distance: 68.4
click at [461, 106] on div "# If there is an enemy, attack it. # Otherwise, attack the chest! while True : …" at bounding box center [466, 77] width 168 height 118
type textarea "hero.attack(enemy) hero.attack("Chest")"
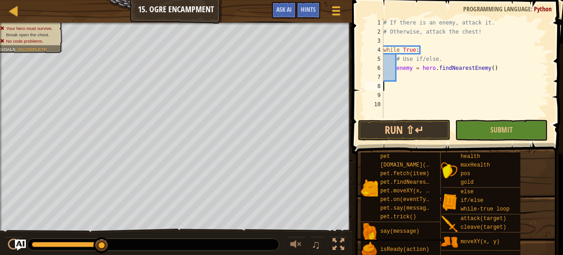
scroll to position [4, 0]
click at [495, 68] on div "# If there is an enemy, attack it. # Otherwise, attack the chest! while True : …" at bounding box center [463, 77] width 171 height 118
paste textarea "hero.attack("Chest""
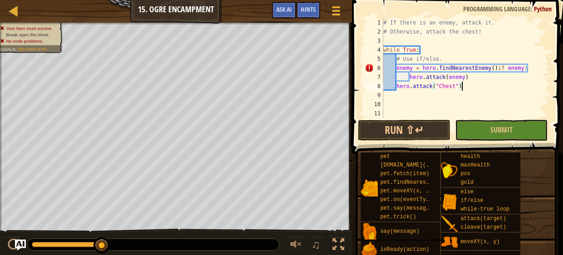
click at [500, 69] on div "# If there is an enemy, attack it. # Otherwise, attack the chest! while True : …" at bounding box center [466, 77] width 168 height 118
type textarea "if enemy:"
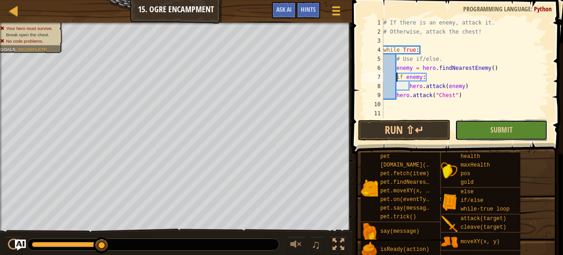
click at [519, 125] on button "Submit" at bounding box center [501, 130] width 93 height 21
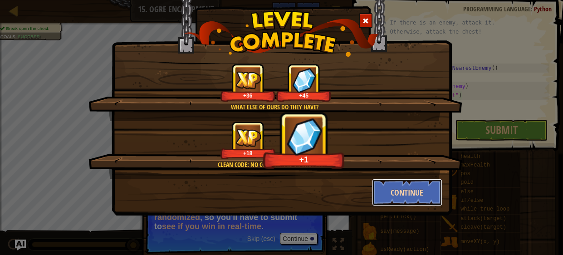
click at [401, 193] on button "Continue" at bounding box center [407, 192] width 70 height 27
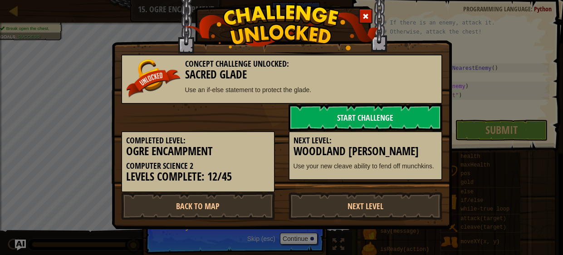
click at [401, 193] on link "Next Level" at bounding box center [366, 205] width 154 height 27
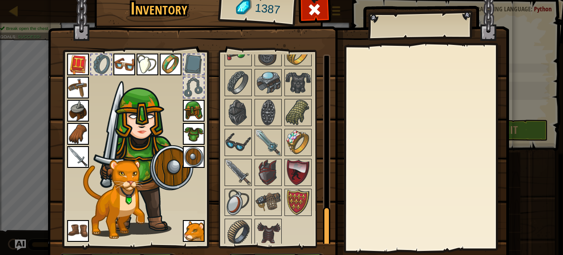
scroll to position [58, 0]
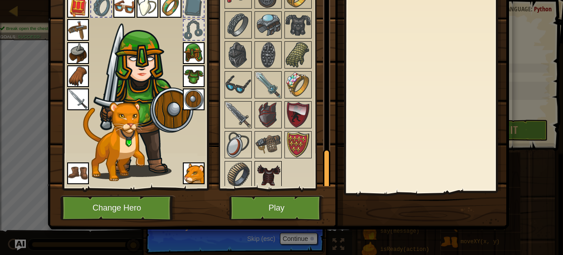
click at [266, 178] on img at bounding box center [267, 174] width 25 height 25
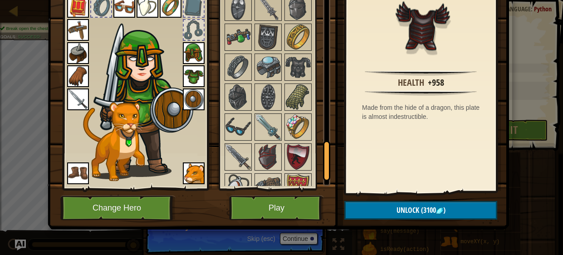
scroll to position [746, 0]
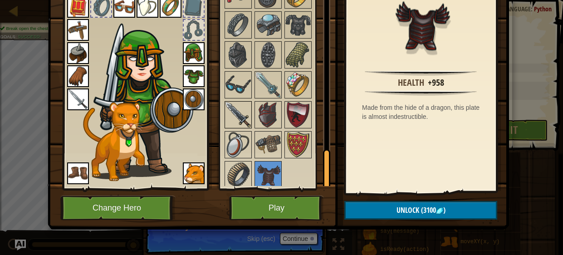
click at [246, 116] on img at bounding box center [237, 114] width 25 height 25
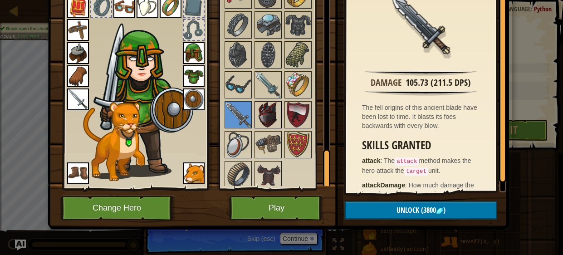
click at [265, 109] on img at bounding box center [267, 114] width 25 height 25
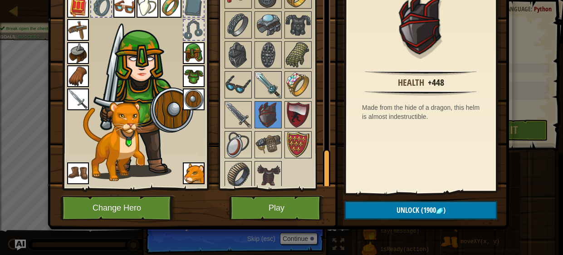
click at [268, 90] on img at bounding box center [267, 84] width 25 height 25
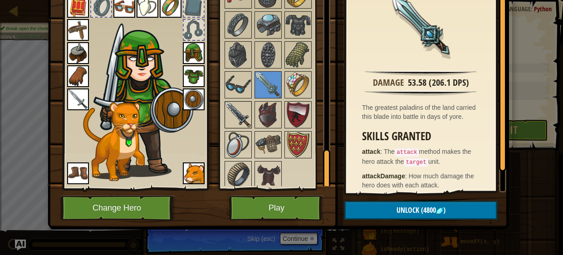
click at [249, 103] on img at bounding box center [237, 114] width 25 height 25
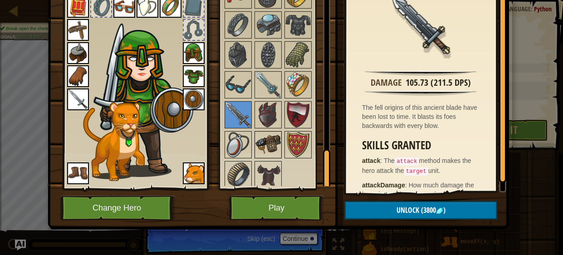
click at [267, 152] on img at bounding box center [267, 144] width 25 height 25
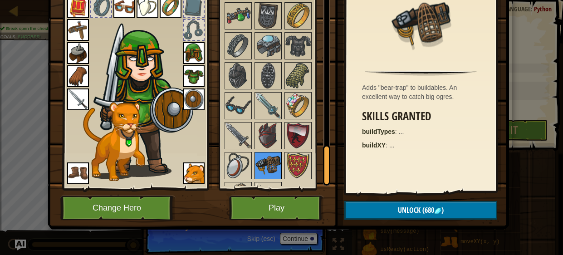
scroll to position [725, 0]
click at [297, 162] on img at bounding box center [297, 165] width 25 height 25
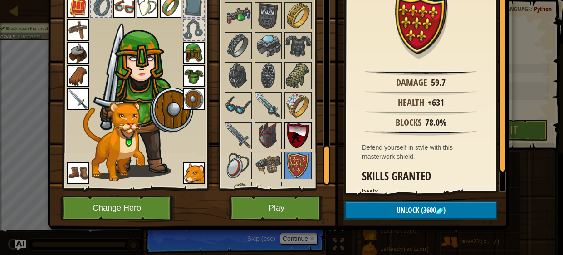
click at [295, 134] on img at bounding box center [297, 135] width 25 height 25
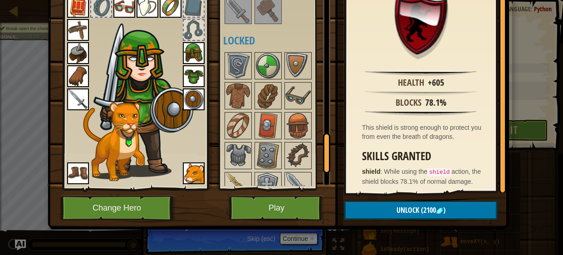
scroll to position [746, 0]
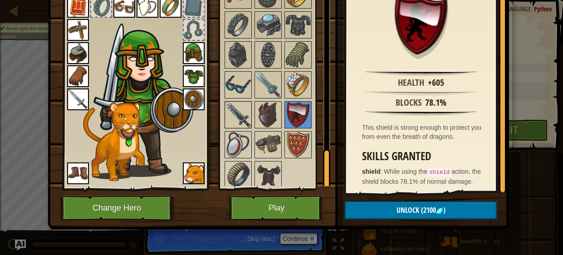
click at [235, 113] on img at bounding box center [237, 114] width 25 height 25
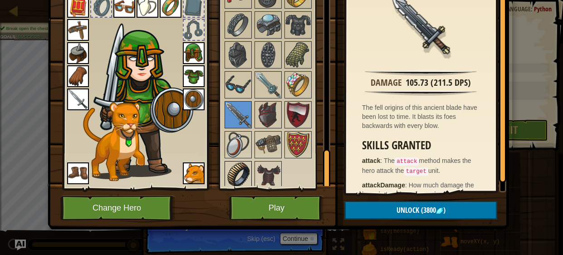
click at [248, 176] on img at bounding box center [237, 174] width 25 height 25
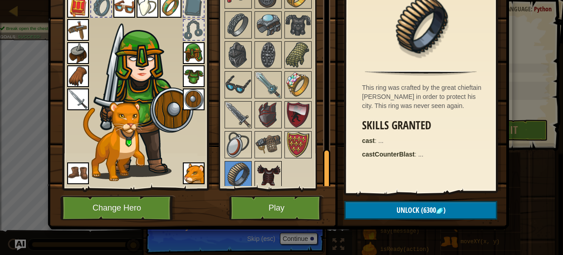
click at [278, 172] on img at bounding box center [267, 174] width 25 height 25
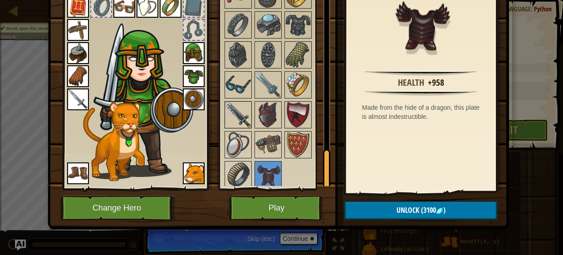
click at [245, 110] on img at bounding box center [237, 114] width 25 height 25
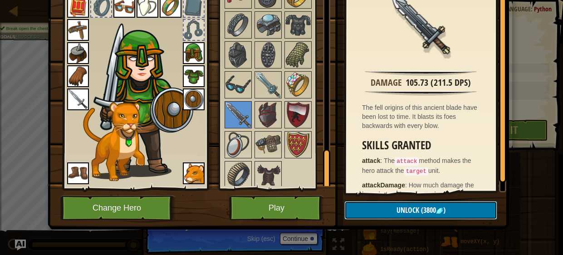
click at [398, 210] on span "Unlock" at bounding box center [408, 210] width 23 height 10
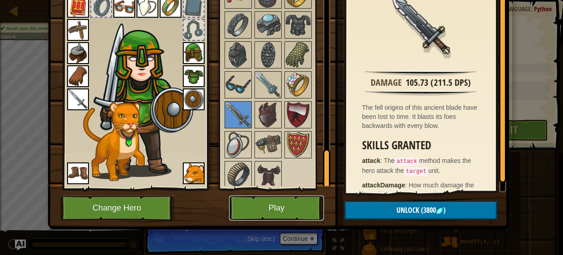
click at [274, 207] on button "Play" at bounding box center [276, 208] width 95 height 25
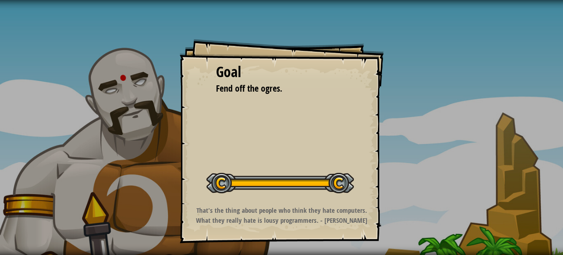
click at [258, 170] on div "Start Level" at bounding box center [279, 182] width 147 height 36
